Goal: Task Accomplishment & Management: Use online tool/utility

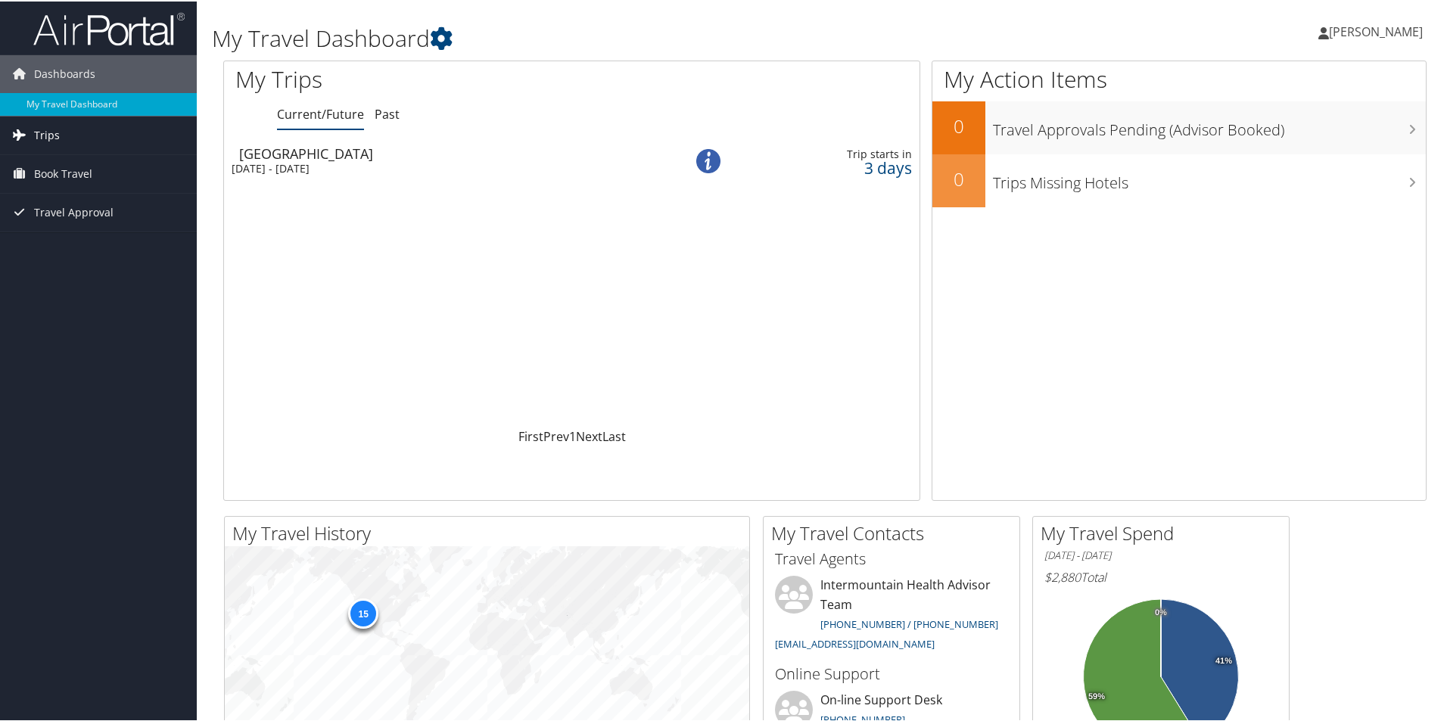
click at [48, 135] on span "Trips" at bounding box center [47, 134] width 26 height 38
click at [107, 162] on link "Current/Future Trips" at bounding box center [98, 164] width 197 height 23
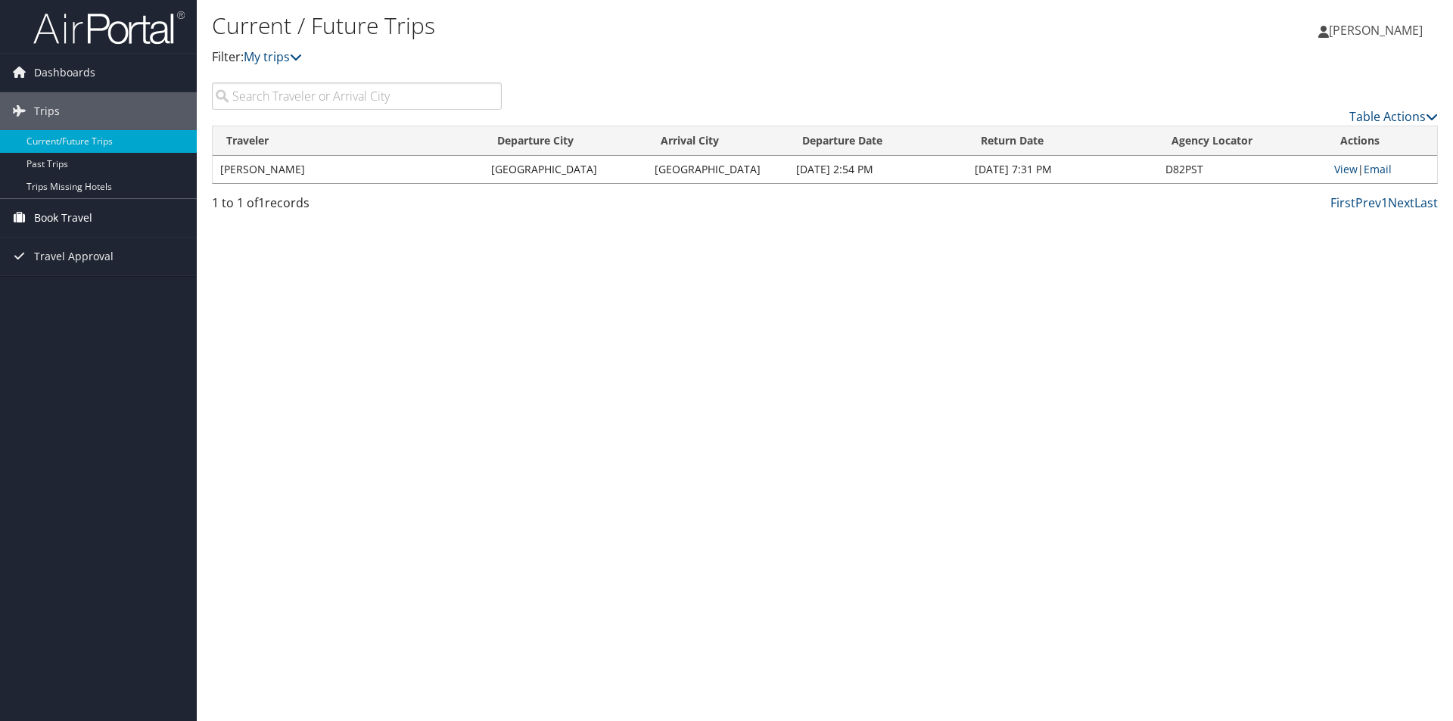
click at [84, 216] on span "Book Travel" at bounding box center [63, 218] width 58 height 38
click at [130, 291] on link "Book/Manage Online Trips" at bounding box center [98, 293] width 197 height 23
